Goal: Transaction & Acquisition: Purchase product/service

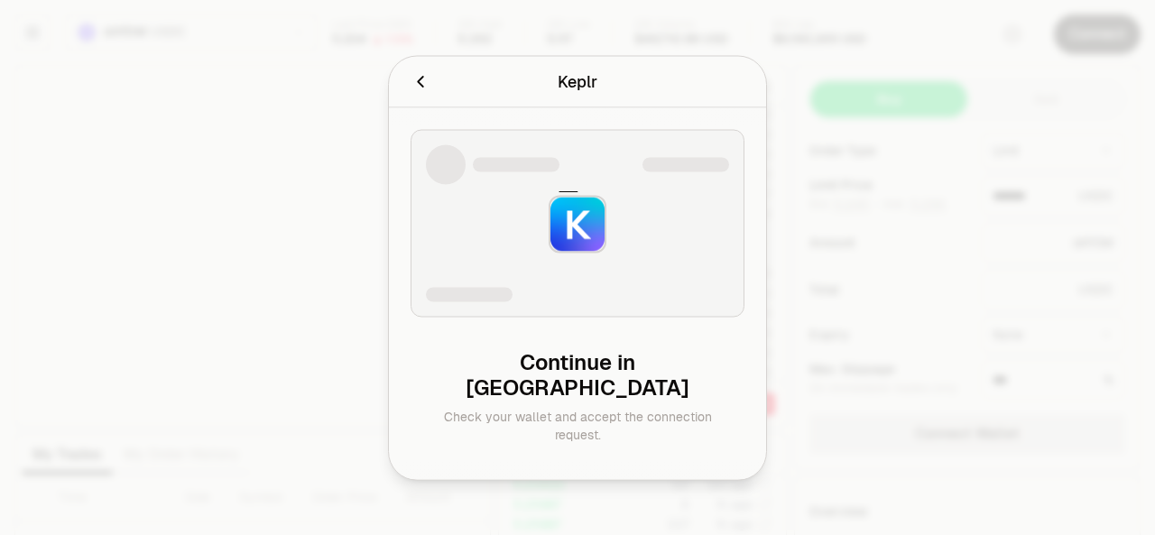
click at [426, 91] on icon "Cancel" at bounding box center [420, 81] width 20 height 20
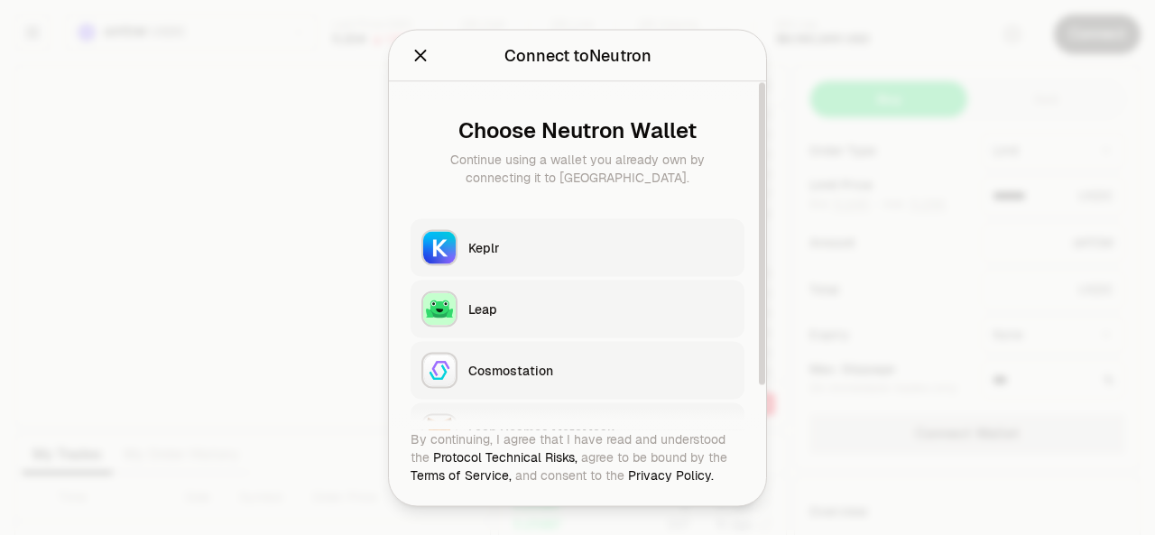
click at [469, 238] on div "Keplr" at bounding box center [600, 247] width 265 height 18
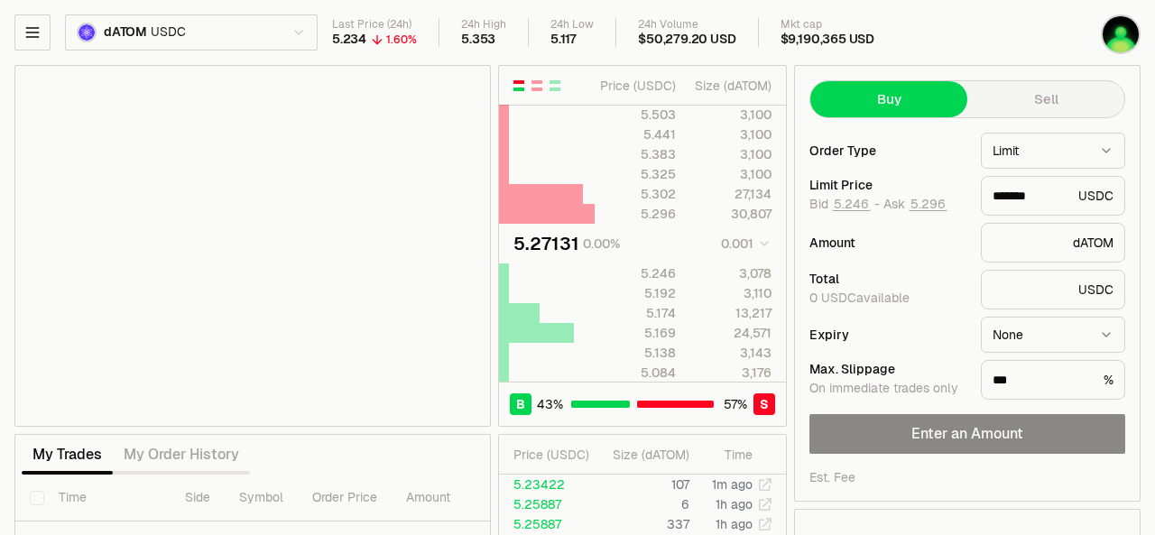
click at [1009, 109] on button "Sell" at bounding box center [1045, 99] width 157 height 36
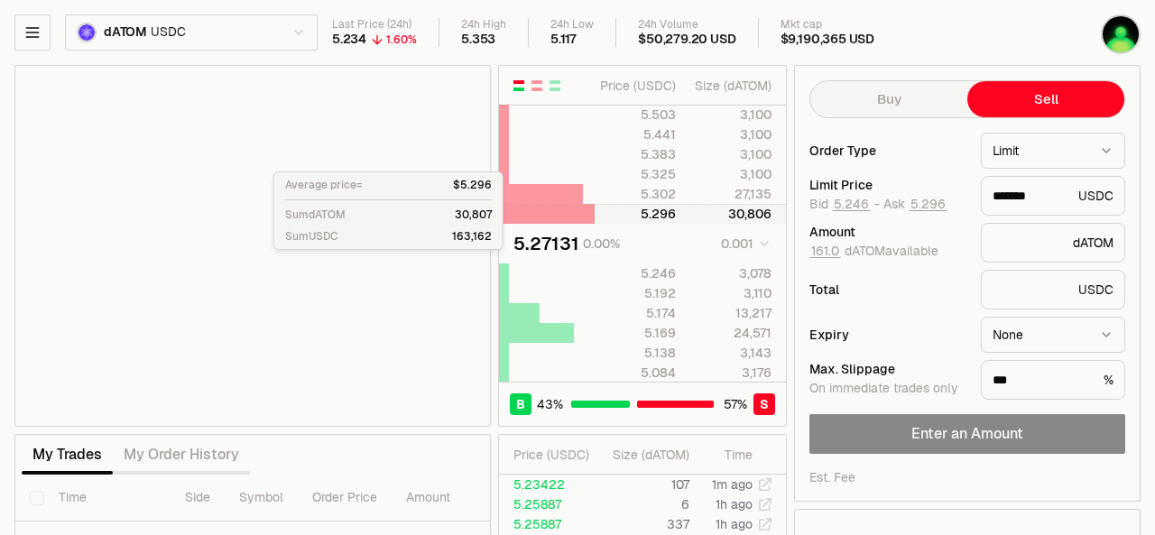
click at [712, 214] on div "30,806" at bounding box center [731, 214] width 80 height 18
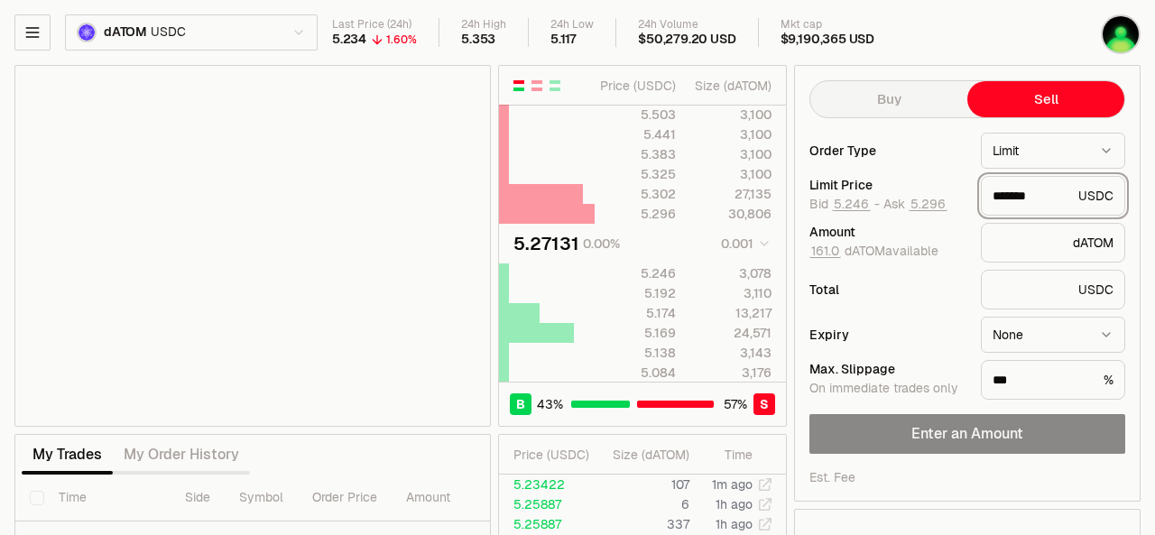
drag, startPoint x: 1013, startPoint y: 196, endPoint x: 1071, endPoint y: 196, distance: 57.7
click at [1071, 196] on input "*******" at bounding box center [1031, 196] width 78 height 18
type input "****"
click at [832, 246] on button "161.0" at bounding box center [825, 251] width 32 height 14
type input "*"
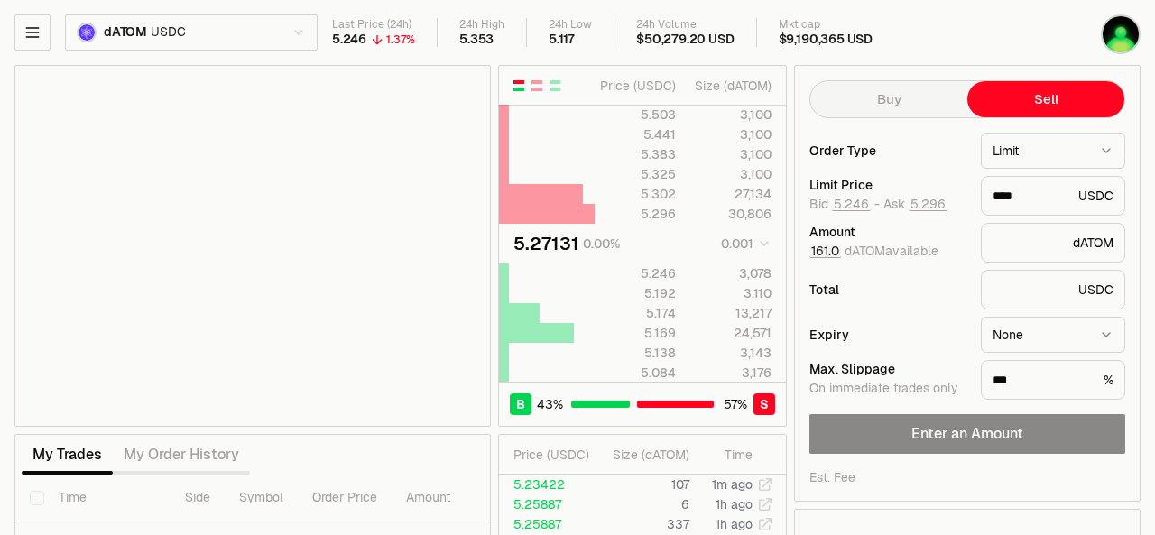
type input "**********"
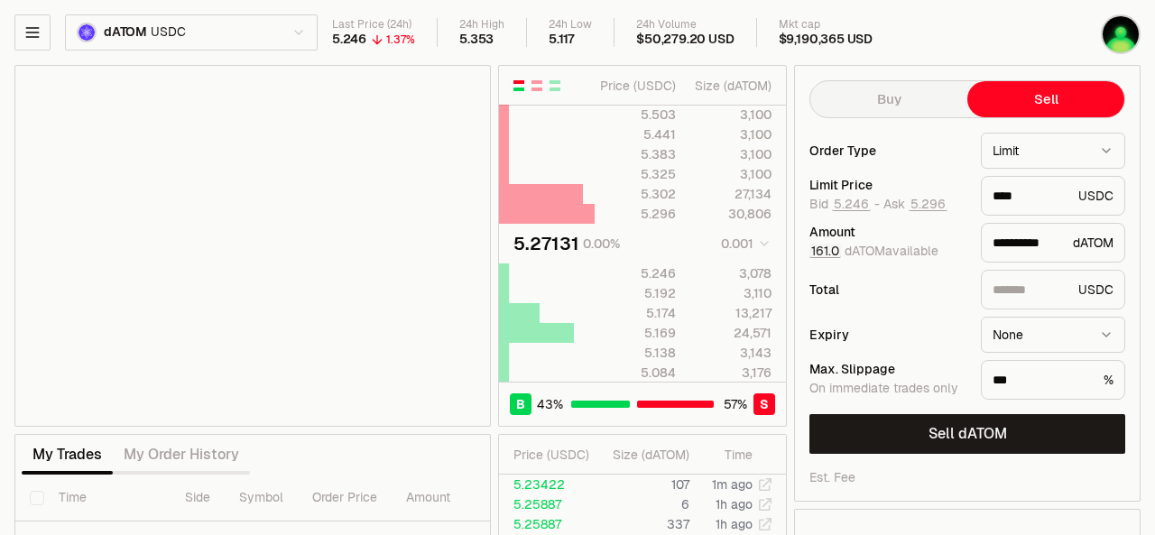
click at [828, 252] on button "161.0" at bounding box center [825, 251] width 32 height 14
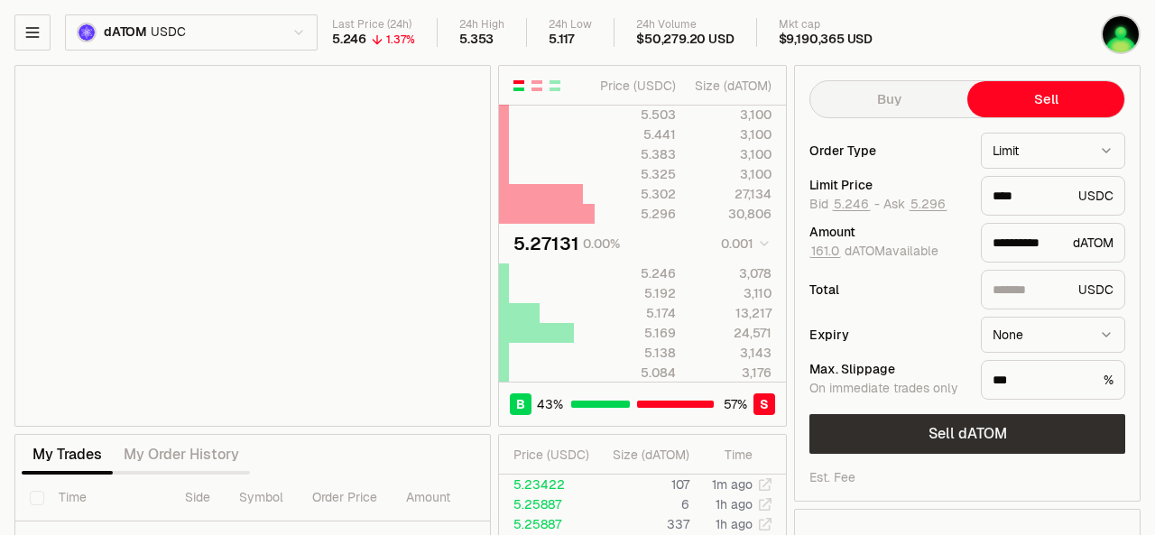
click at [965, 438] on button "Sell dATOM" at bounding box center [967, 434] width 316 height 40
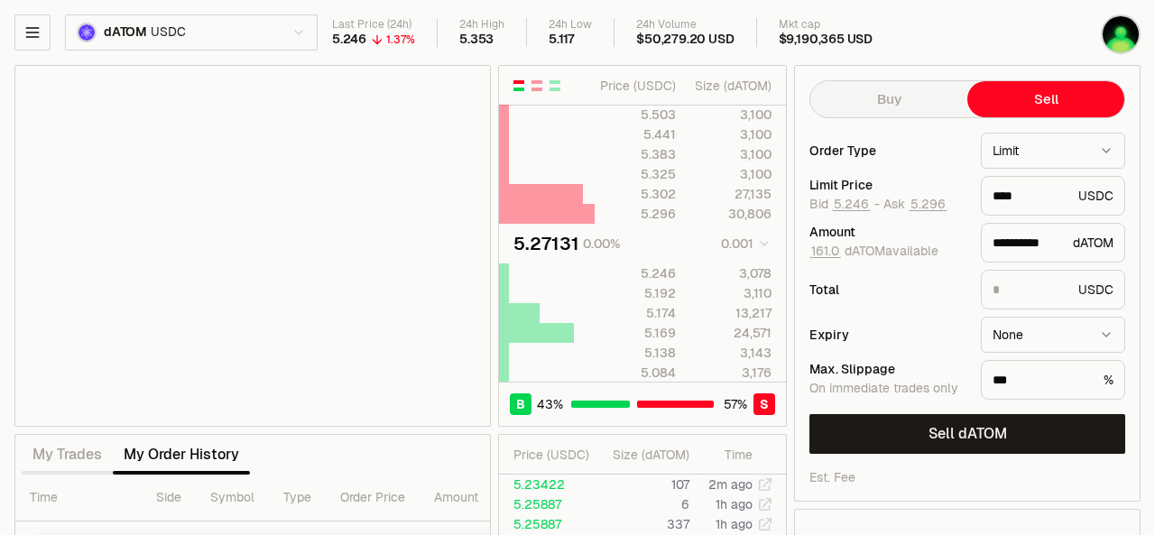
scroll to position [90, 0]
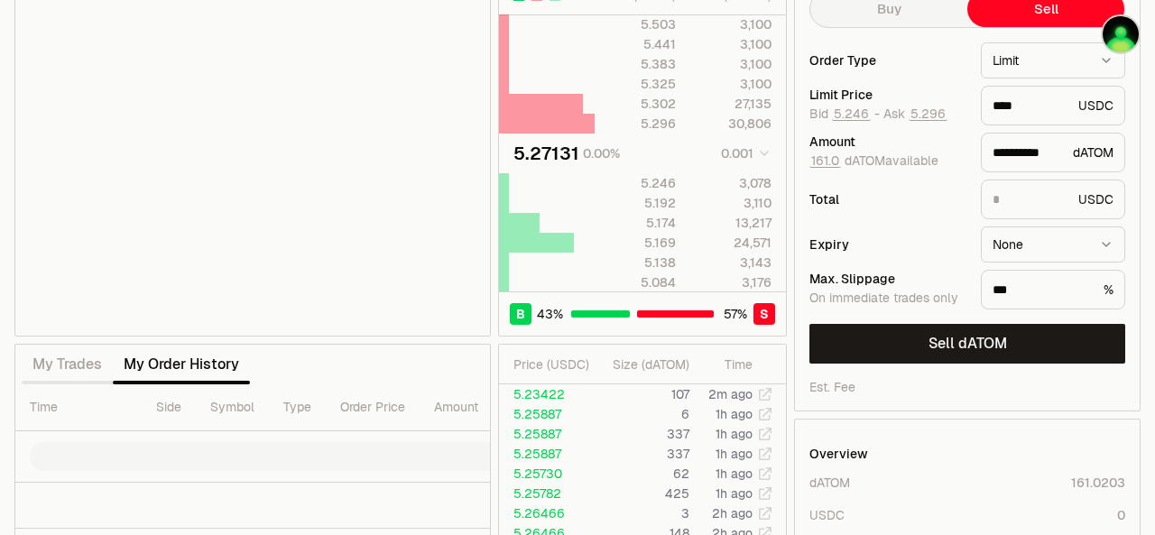
type input "*******"
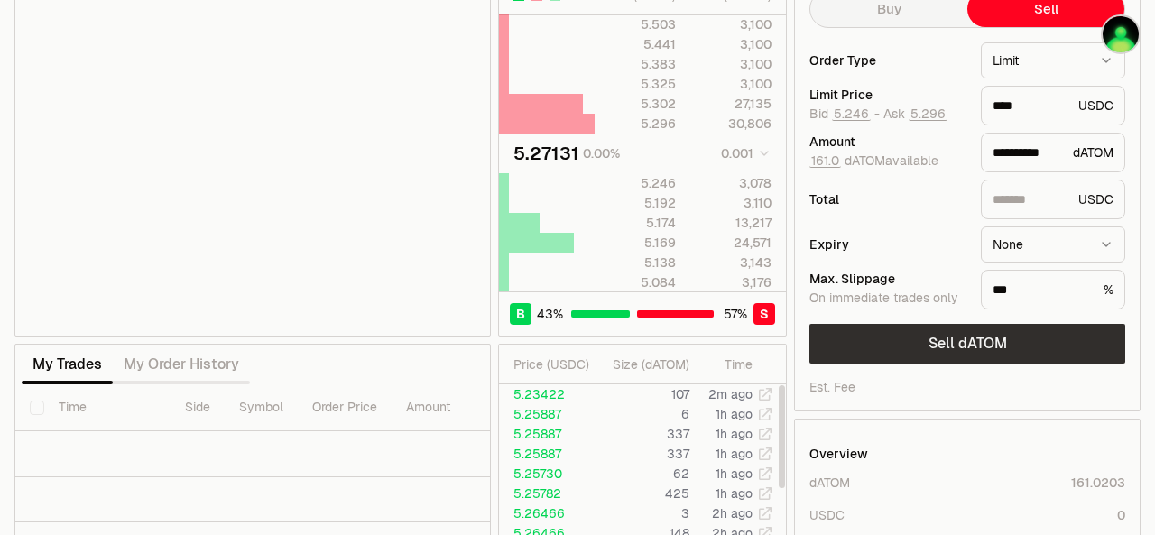
click at [903, 346] on button "Sell dATOM" at bounding box center [967, 344] width 316 height 40
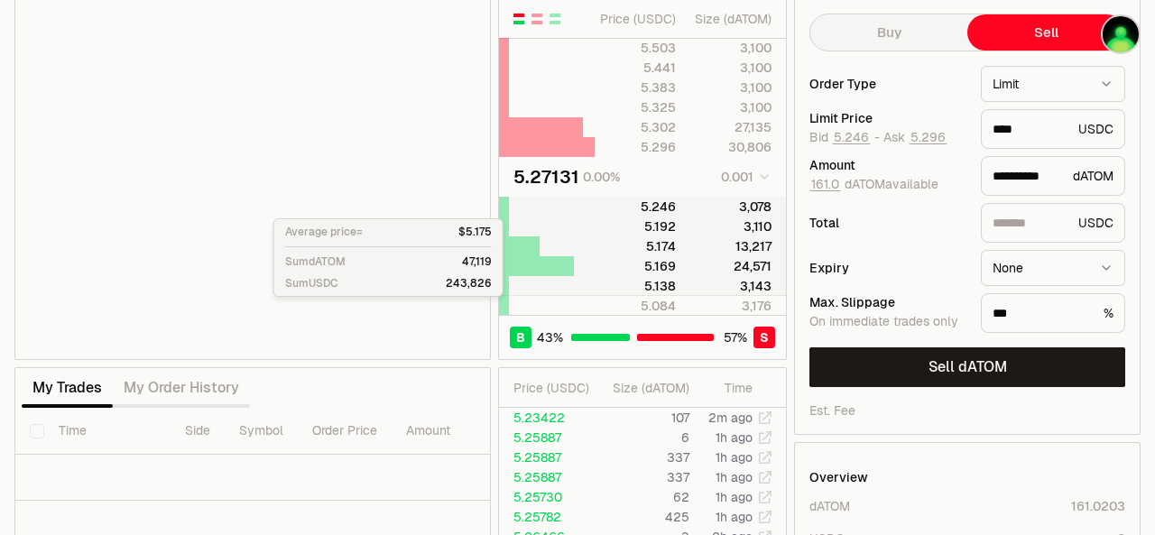
scroll to position [0, 0]
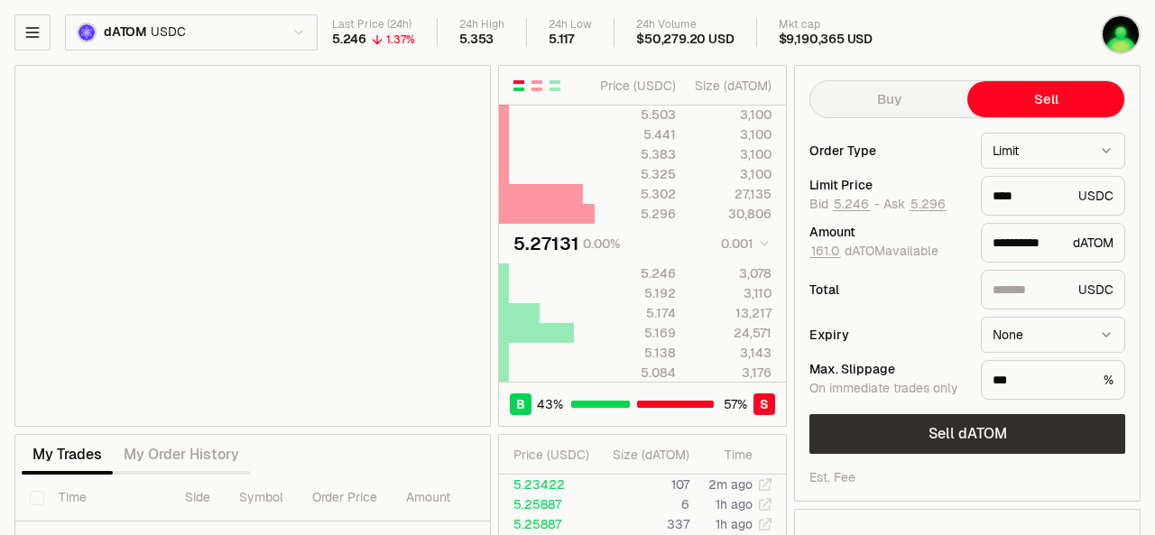
click at [958, 436] on button "Sell dATOM" at bounding box center [967, 434] width 316 height 40
click at [971, 439] on button "Sell dATOM" at bounding box center [967, 434] width 316 height 40
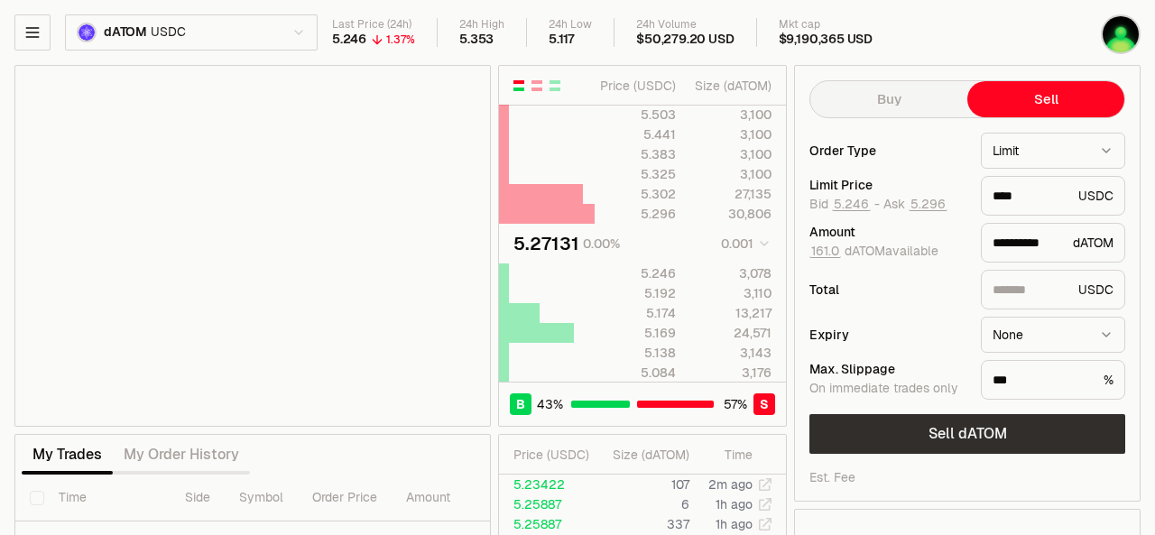
click at [971, 439] on button "Sell dATOM" at bounding box center [967, 434] width 316 height 40
click at [956, 428] on button "Sell dATOM" at bounding box center [967, 434] width 316 height 40
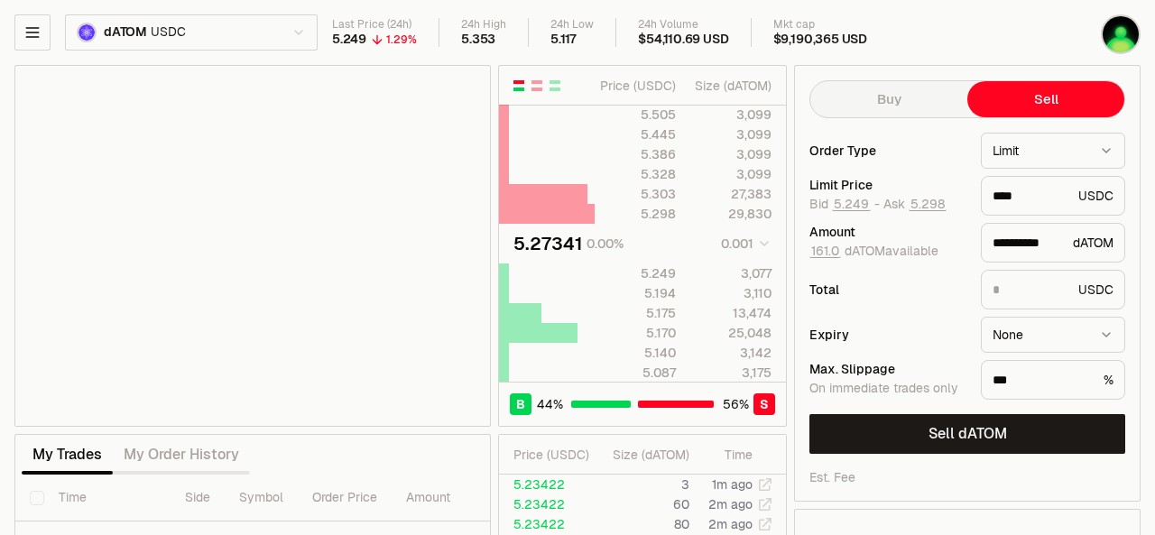
type input "*******"
click at [893, 264] on div "**********" at bounding box center [967, 266] width 316 height 87
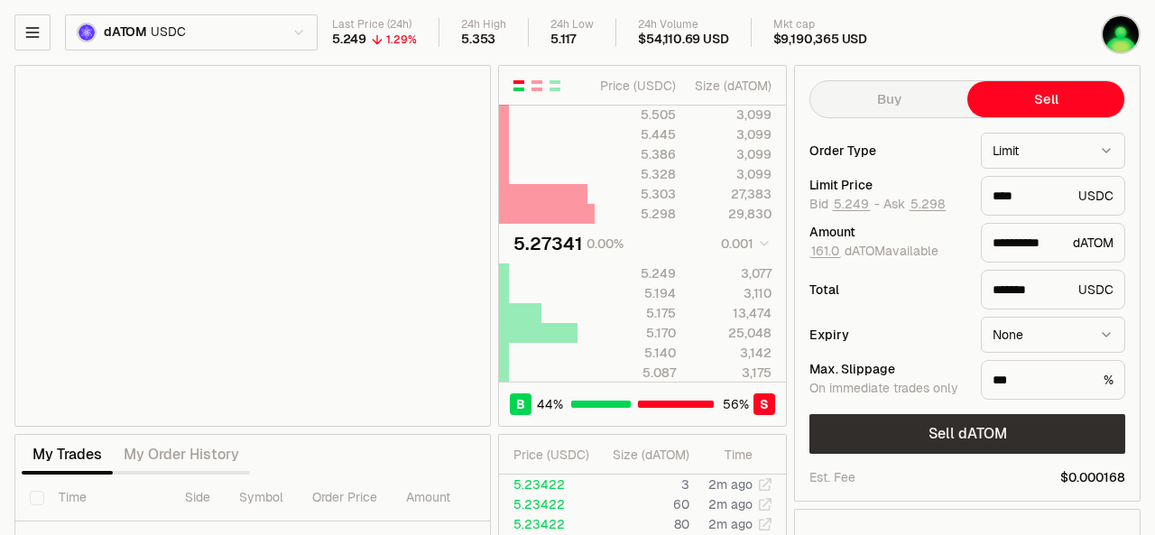
click at [960, 438] on button "Sell dATOM" at bounding box center [967, 434] width 316 height 40
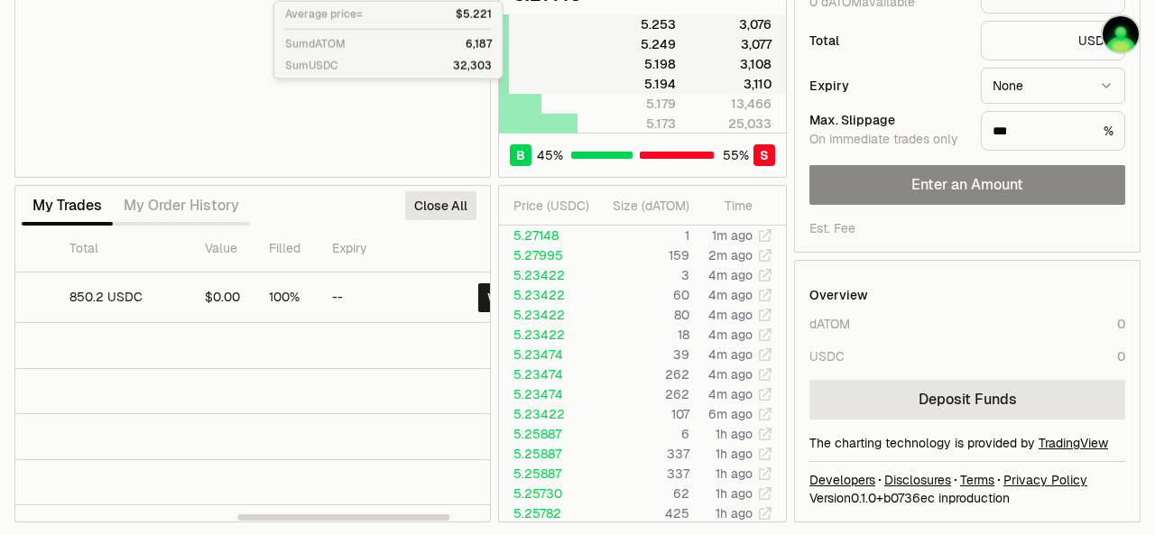
scroll to position [0, 515]
drag, startPoint x: 197, startPoint y: 518, endPoint x: 426, endPoint y: 521, distance: 229.1
click at [426, 521] on div at bounding box center [352, 517] width 212 height 6
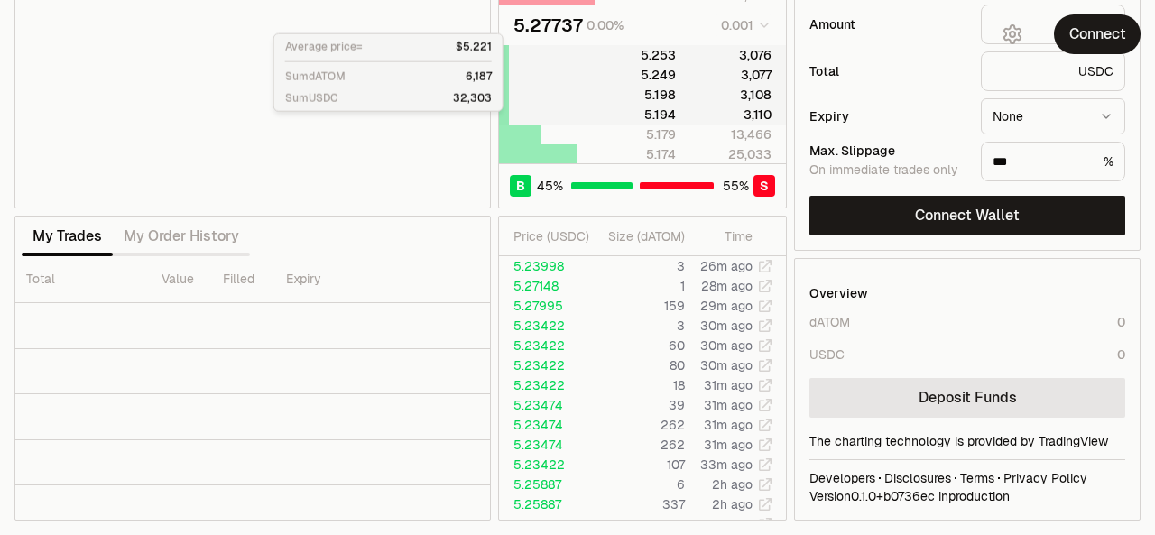
scroll to position [217, 0]
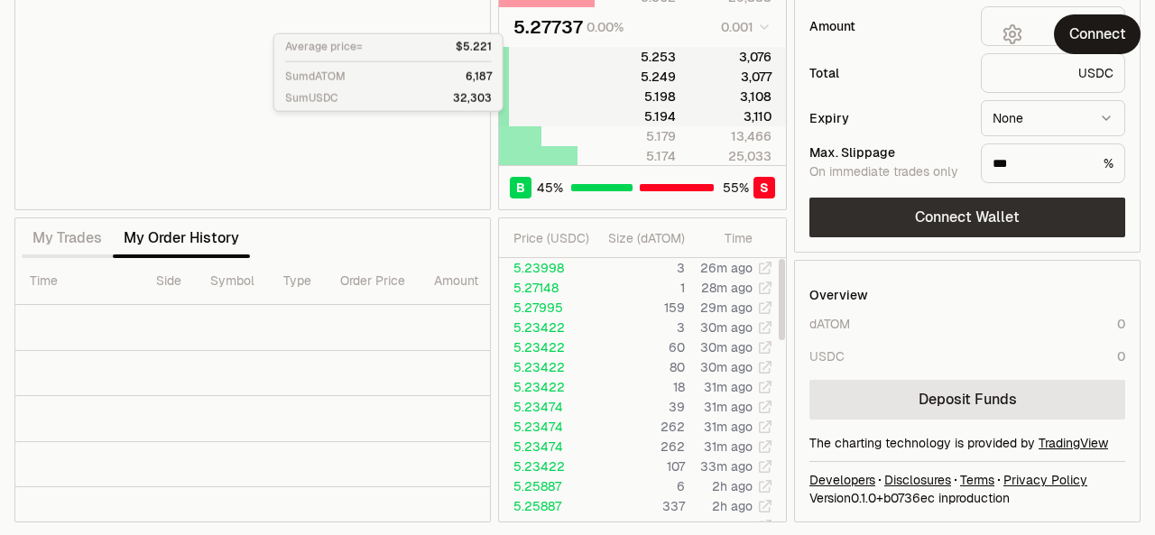
click at [932, 211] on button "Connect Wallet" at bounding box center [967, 218] width 316 height 40
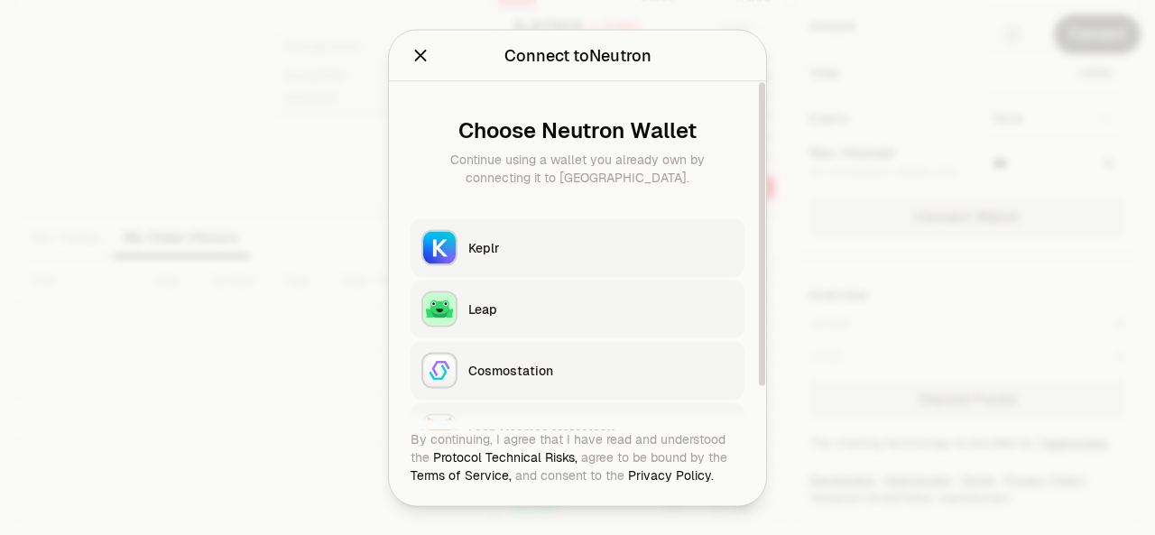
click at [468, 254] on div "Keplr" at bounding box center [600, 247] width 265 height 18
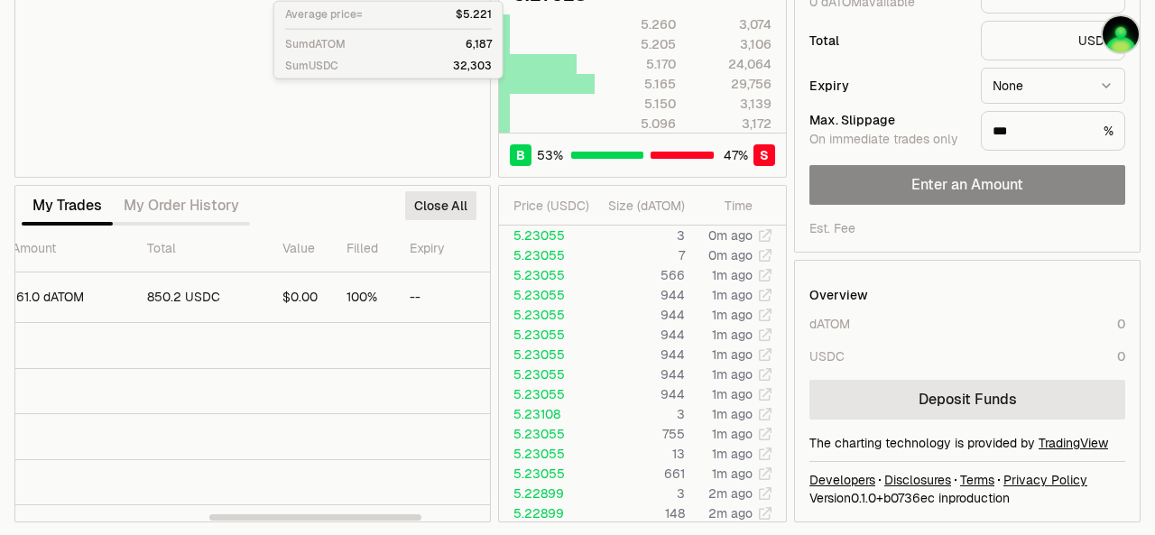
scroll to position [0, 586]
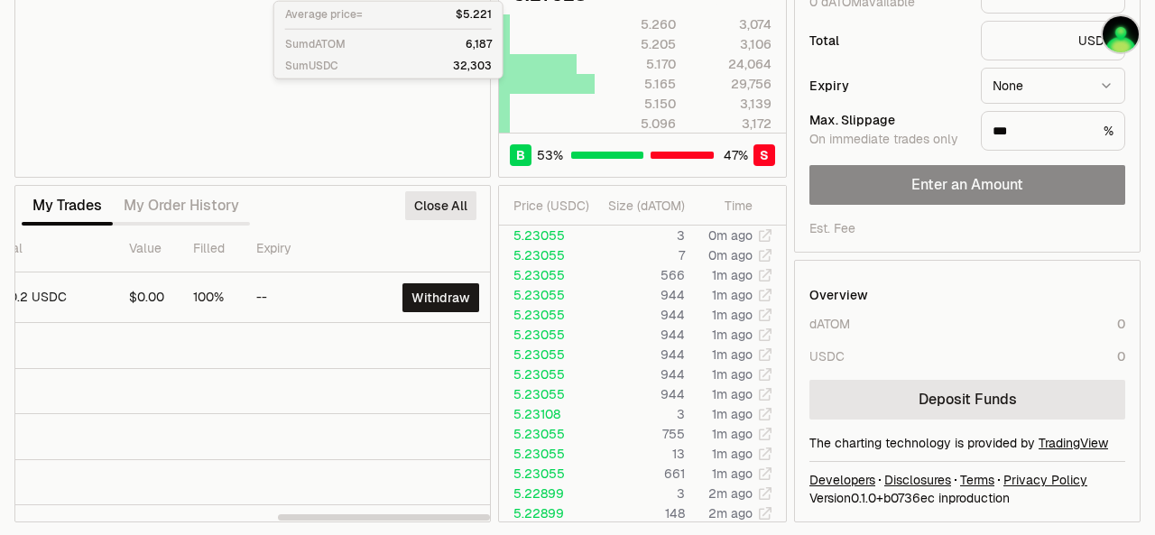
drag, startPoint x: 169, startPoint y: 515, endPoint x: 480, endPoint y: 539, distance: 312.1
click at [480, 521] on div at bounding box center [384, 517] width 212 height 6
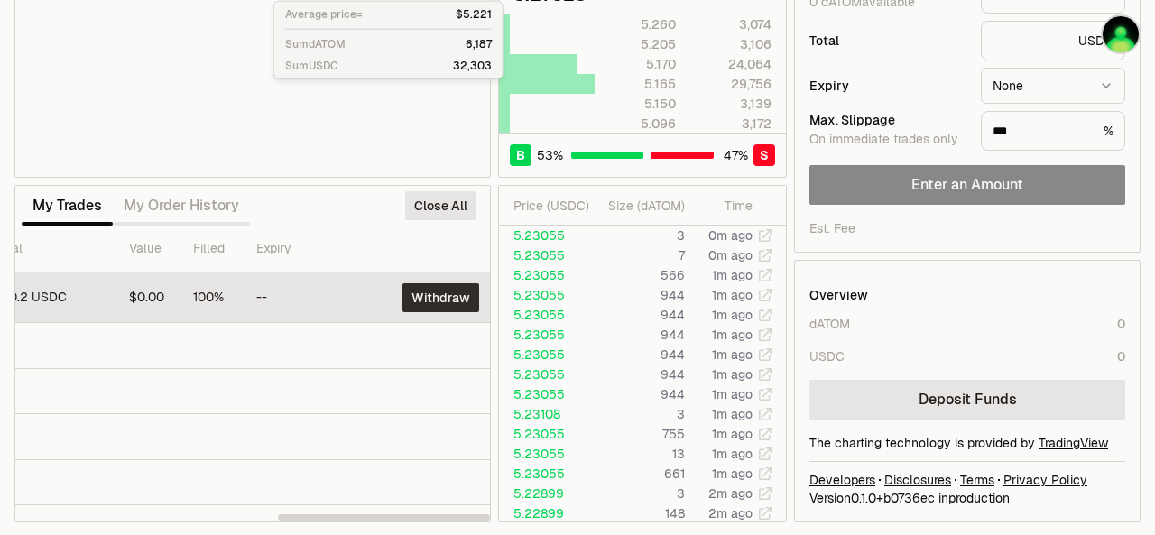
click at [425, 299] on button "Withdraw" at bounding box center [440, 297] width 77 height 29
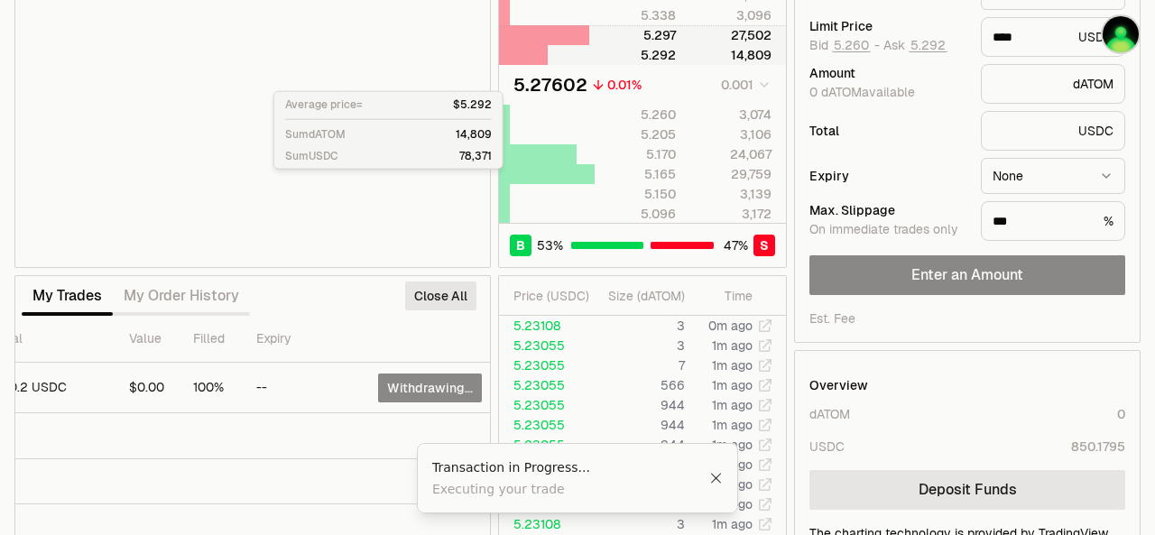
scroll to position [0, 529]
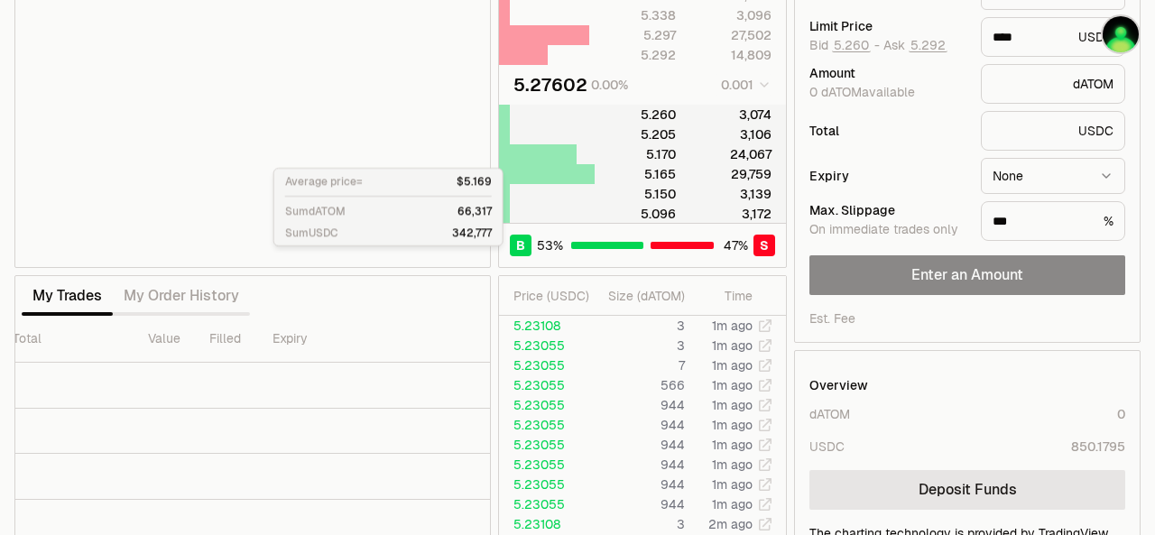
click at [605, 210] on div "5.096" at bounding box center [635, 214] width 80 height 18
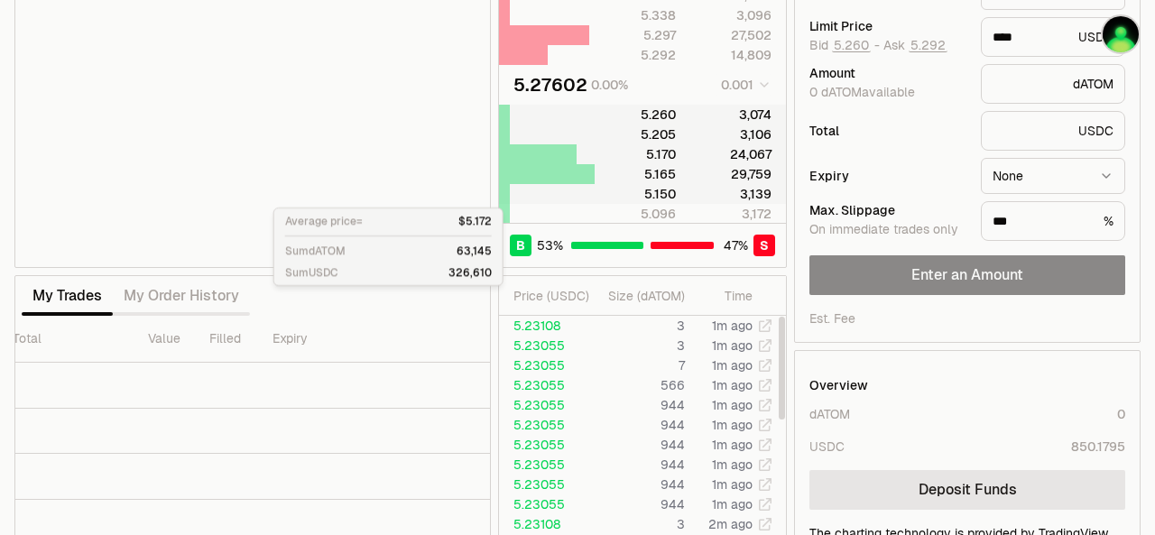
scroll to position [0, 0]
